Goal: Communication & Community: Answer question/provide support

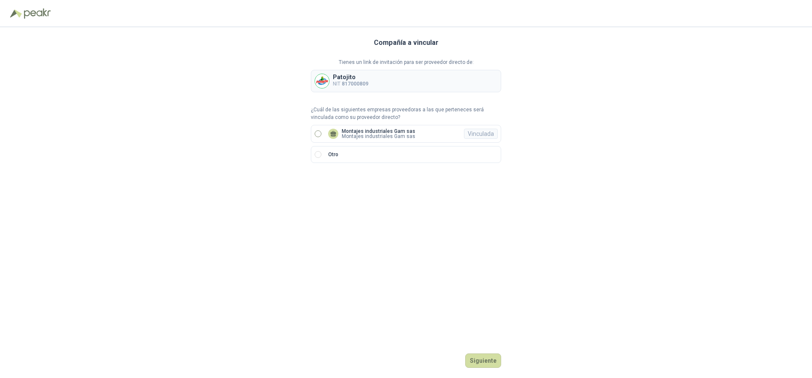
click at [362, 133] on p "Montajes industriales Gam sas" at bounding box center [379, 131] width 74 height 5
click at [490, 365] on button "Ingresar" at bounding box center [484, 360] width 33 height 14
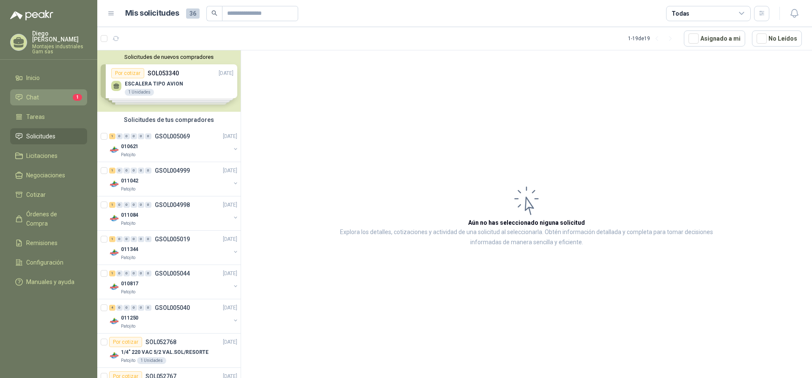
click at [44, 93] on li "Chat 1" at bounding box center [48, 97] width 67 height 9
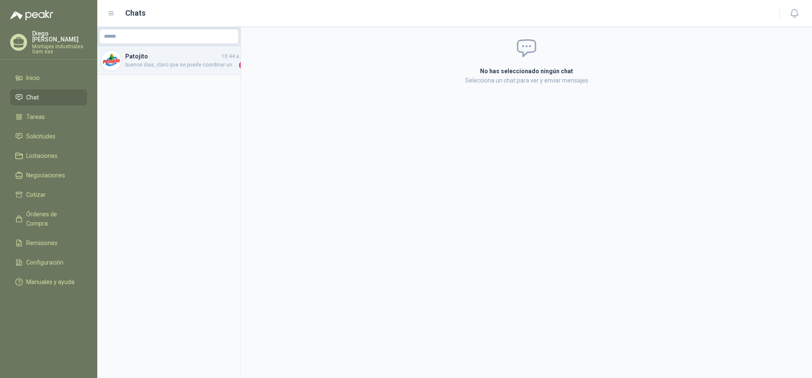
click at [178, 69] on span "buenos dias, claro que se puede coordinar una visita, por favor me indica dispo…" at bounding box center [181, 65] width 112 height 8
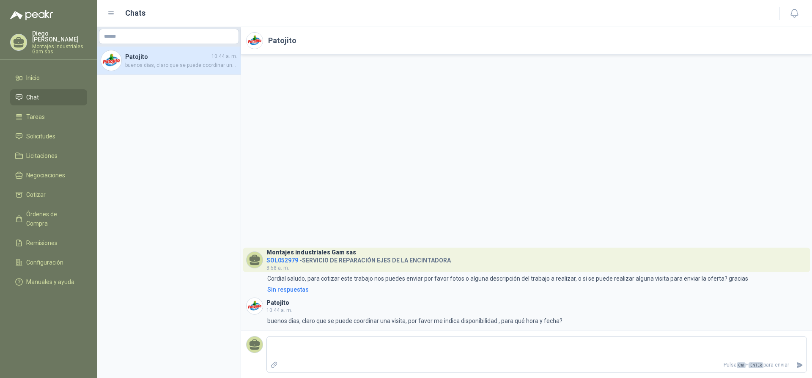
click at [515, 167] on div "Montajes industriales Gam sas SOL052979 - SERVICIO DE REPARACIÓN EJES DE LA ENC…" at bounding box center [526, 193] width 571 height 276
click at [509, 191] on div "Montajes industriales Gam sas SOL052979 - SERVICIO DE REPARACIÓN EJES DE LA ENC…" at bounding box center [526, 193] width 571 height 276
click at [510, 190] on div "Montajes industriales Gam sas SOL052979 - SERVICIO DE REPARACIÓN EJES DE LA ENC…" at bounding box center [526, 193] width 571 height 276
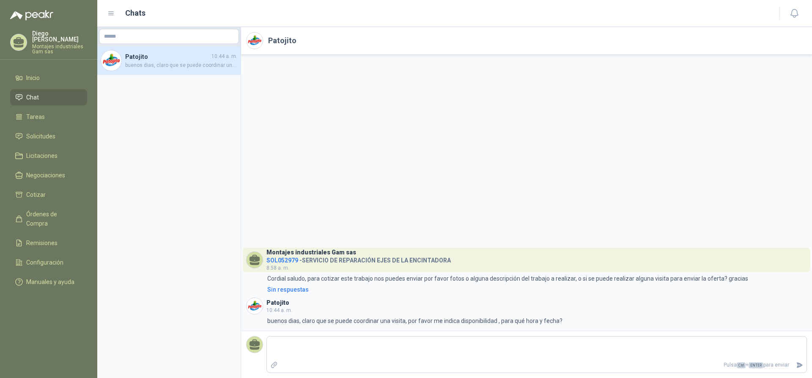
click at [441, 149] on div "Montajes industriales Gam sas SOL052979 - SERVICIO DE REPARACIÓN EJES DE LA ENC…" at bounding box center [526, 193] width 571 height 276
click at [546, 196] on div "Montajes industriales Gam sas SOL052979 - SERVICIO DE REPARACIÓN EJES DE LA ENC…" at bounding box center [526, 193] width 571 height 276
click at [45, 190] on li "Cotizar" at bounding box center [48, 194] width 67 height 9
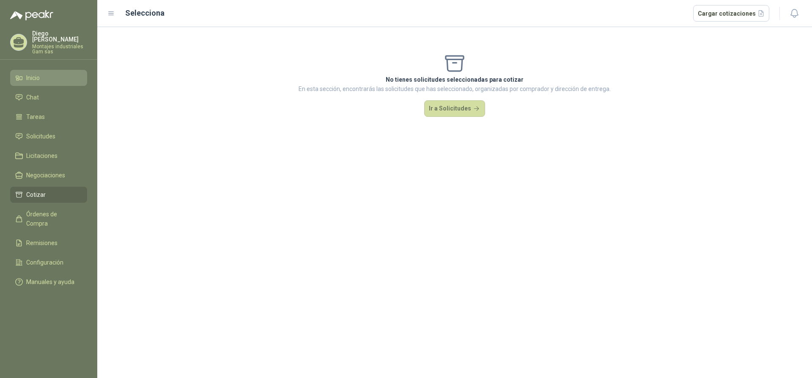
click at [27, 73] on span "Inicio" at bounding box center [33, 77] width 14 height 9
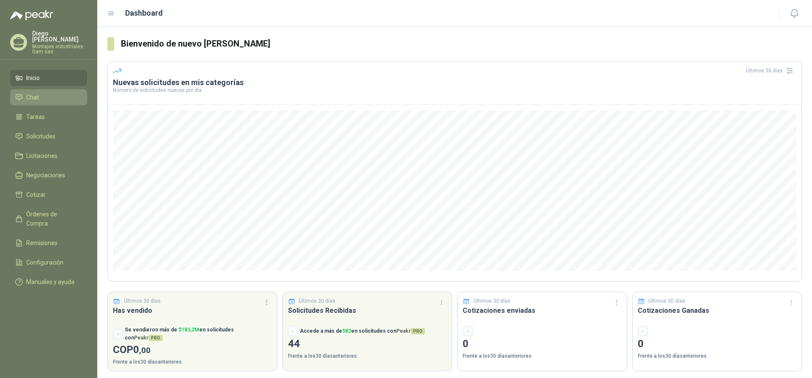
click at [36, 93] on span "Chat" at bounding box center [32, 97] width 13 height 9
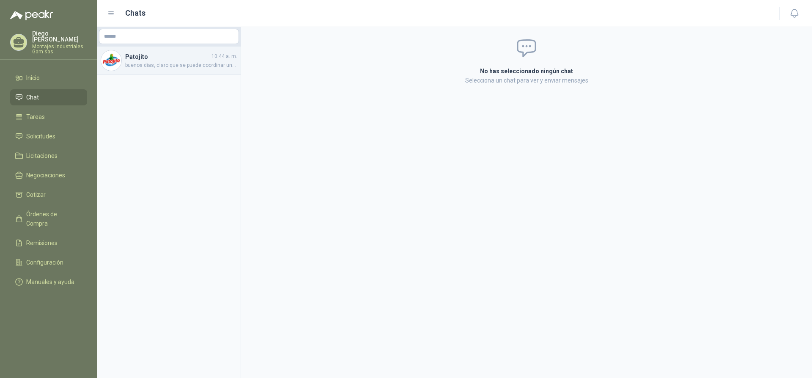
click at [134, 62] on span "buenos dias, claro que se puede coordinar una visita, por favor me indica dispo…" at bounding box center [181, 65] width 112 height 8
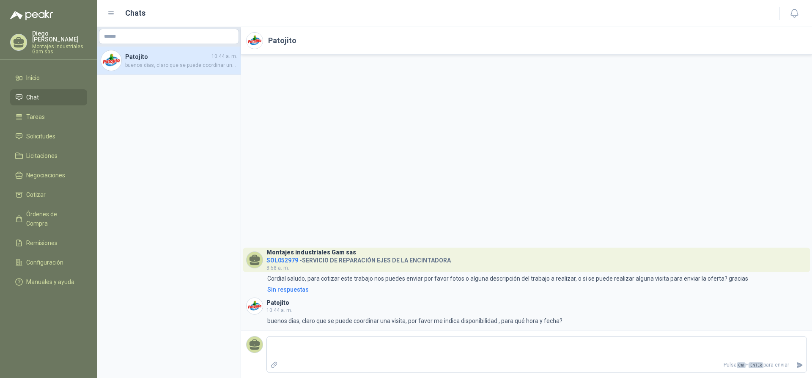
click at [584, 159] on div "Montajes industriales Gam sas SOL052979 - SERVICIO DE REPARACIÓN EJES DE LA ENC…" at bounding box center [526, 193] width 571 height 276
click at [584, 169] on div "Montajes industriales Gam sas SOL052979 - SERVICIO DE REPARACIÓN EJES DE LA ENC…" at bounding box center [526, 193] width 571 height 276
click at [578, 169] on div "Montajes industriales Gam sas SOL052979 - SERVICIO DE REPARACIÓN EJES DE LA ENC…" at bounding box center [526, 193] width 571 height 276
click at [573, 169] on div "Montajes industriales Gam sas SOL052979 - SERVICIO DE REPARACIÓN EJES DE LA ENC…" at bounding box center [526, 193] width 571 height 276
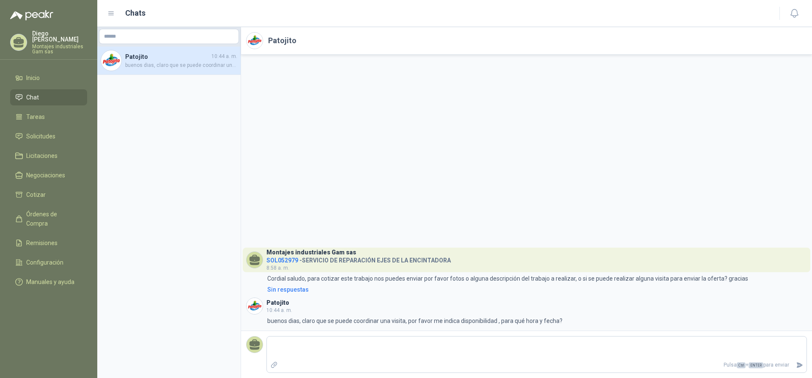
click at [544, 137] on div "Montajes industriales Gam sas SOL052979 - SERVICIO DE REPARACIÓN EJES DE LA ENC…" at bounding box center [526, 193] width 571 height 276
click at [37, 73] on span "Inicio" at bounding box center [33, 77] width 14 height 9
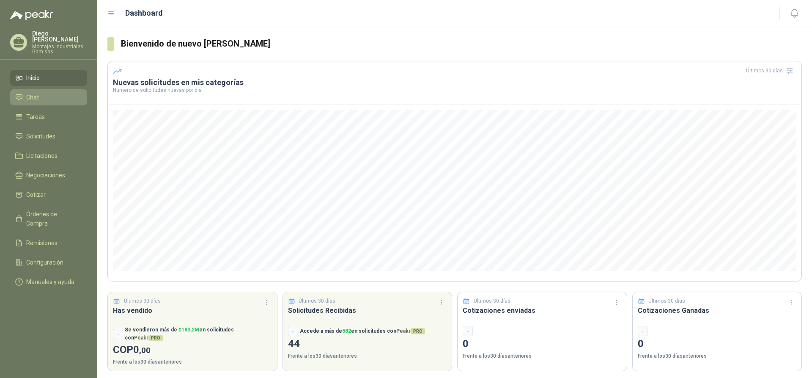
click at [32, 93] on span "Chat" at bounding box center [32, 97] width 13 height 9
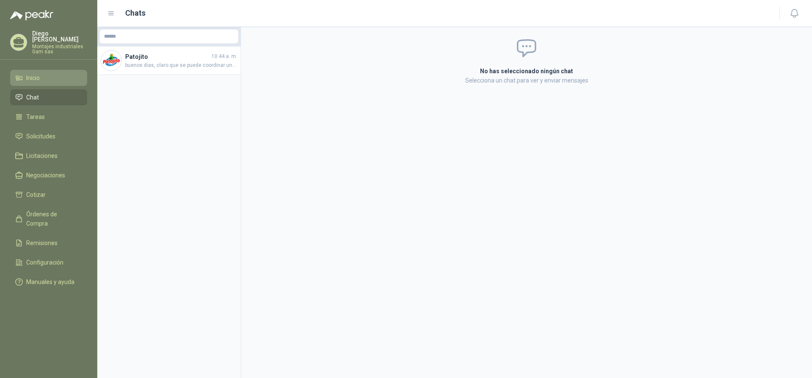
click at [34, 77] on link "Inicio" at bounding box center [48, 78] width 77 height 16
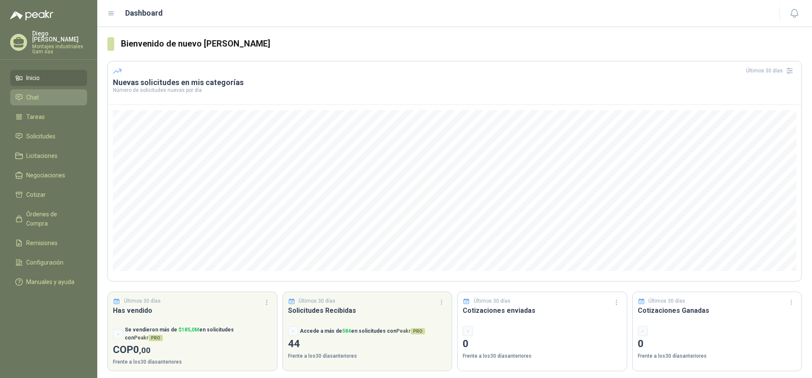
click at [37, 93] on span "Chat" at bounding box center [32, 97] width 13 height 9
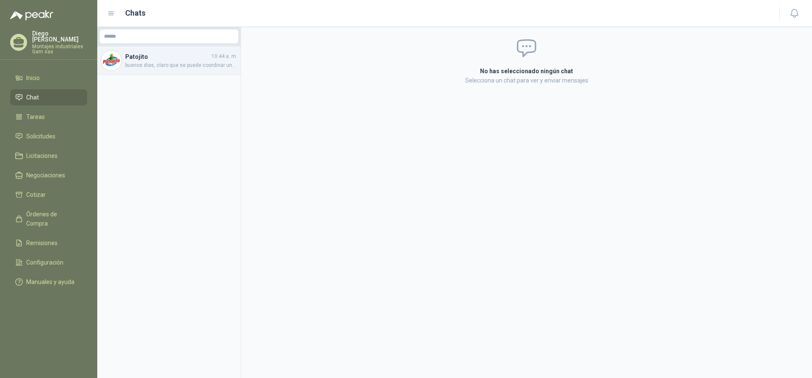
click at [154, 67] on span "buenos dias, claro que se puede coordinar una visita, por favor me indica dispo…" at bounding box center [181, 65] width 112 height 8
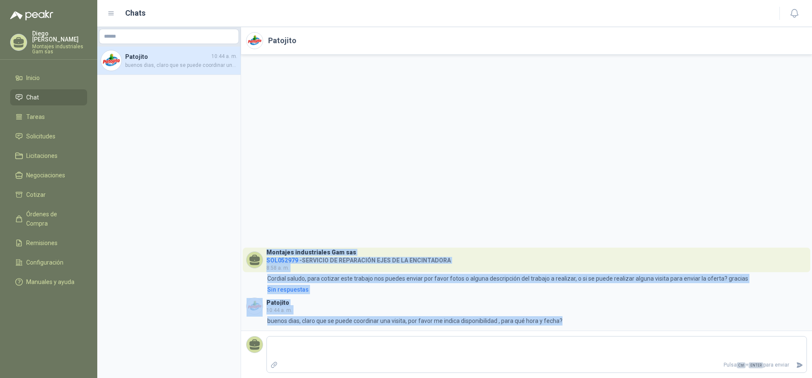
drag, startPoint x: 559, startPoint y: 321, endPoint x: 263, endPoint y: 263, distance: 301.8
click at [263, 263] on div "Montajes industriales Gam sas SOL052979 - SERVICIO DE REPARACIÓN EJES DE LA ENC…" at bounding box center [526, 193] width 571 height 276
click at [477, 182] on div "Montajes industriales Gam sas SOL052979 - SERVICIO DE REPARACIÓN EJES DE LA ENC…" at bounding box center [526, 193] width 571 height 276
click at [412, 184] on div "Montajes industriales Gam sas SOL052979 - SERVICIO DE REPARACIÓN EJES DE LA ENC…" at bounding box center [526, 193] width 571 height 276
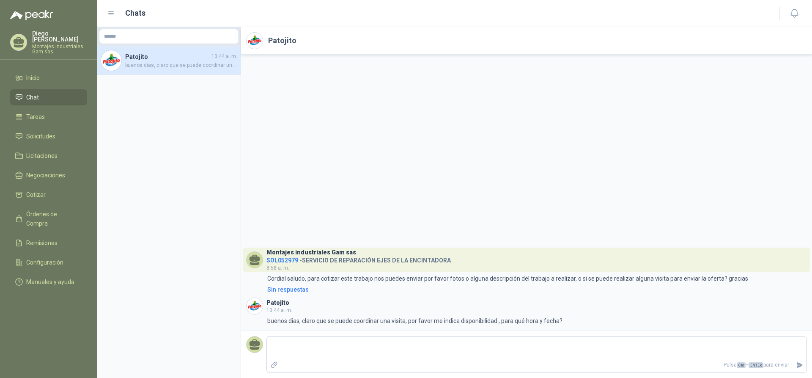
click at [520, 204] on div "Montajes industriales Gam sas SOL052979 - SERVICIO DE REPARACIÓN EJES DE LA ENC…" at bounding box center [526, 193] width 571 height 276
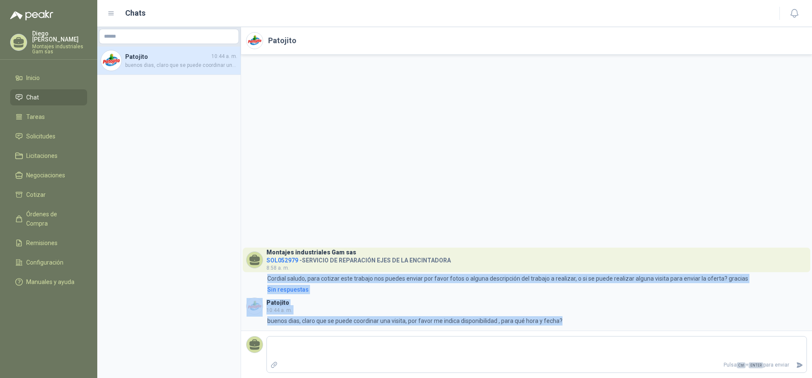
drag, startPoint x: 261, startPoint y: 280, endPoint x: 488, endPoint y: 335, distance: 233.2
click at [488, 335] on div "[PERSON_NAME] industriales Gam sas SOL052979 - SERVICIO DE REPARACIÓN EJES DE L…" at bounding box center [526, 202] width 571 height 351
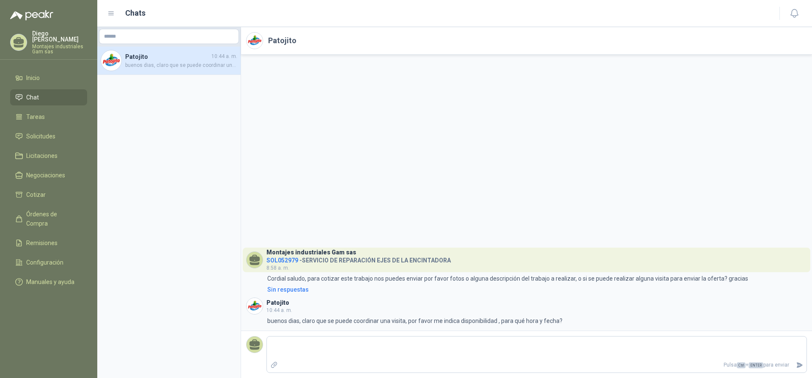
click at [521, 213] on div "Montajes industriales Gam sas SOL052979 - SERVICIO DE REPARACIÓN EJES DE LA ENC…" at bounding box center [526, 193] width 571 height 276
